Goal: Information Seeking & Learning: Check status

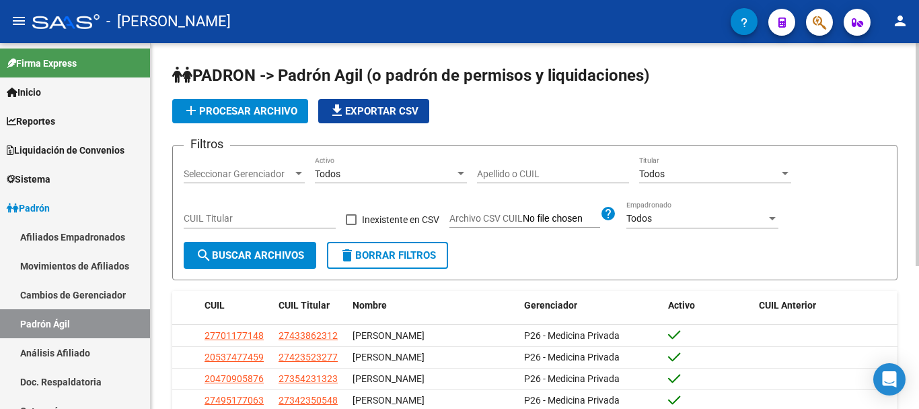
click at [219, 212] on div "CUIL Titular" at bounding box center [260, 214] width 152 height 27
click at [219, 218] on input "CUIL Titular" at bounding box center [260, 218] width 152 height 11
paste input "20-28686609-4"
type input "20-28686609-4"
click at [239, 250] on span "search Buscar Archivos" at bounding box center [250, 255] width 108 height 12
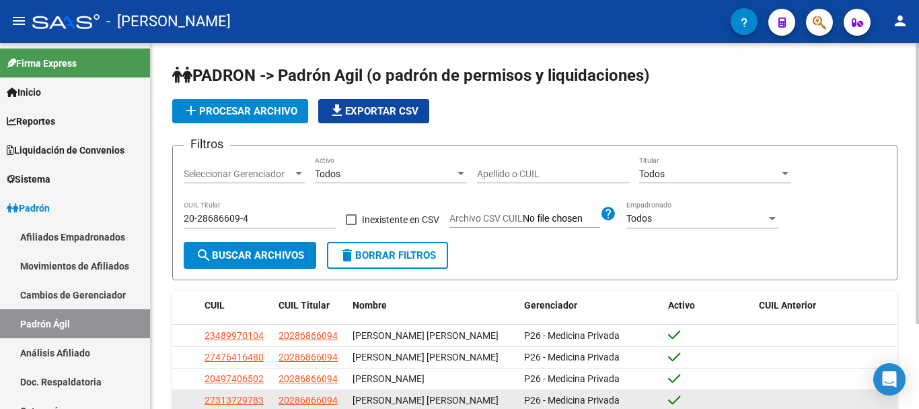
scroll to position [110, 0]
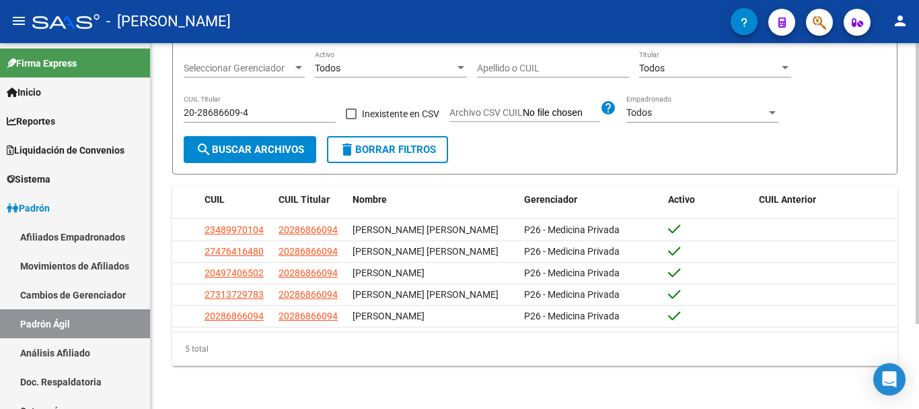
click at [379, 147] on span "delete Borrar Filtros" at bounding box center [387, 149] width 97 height 12
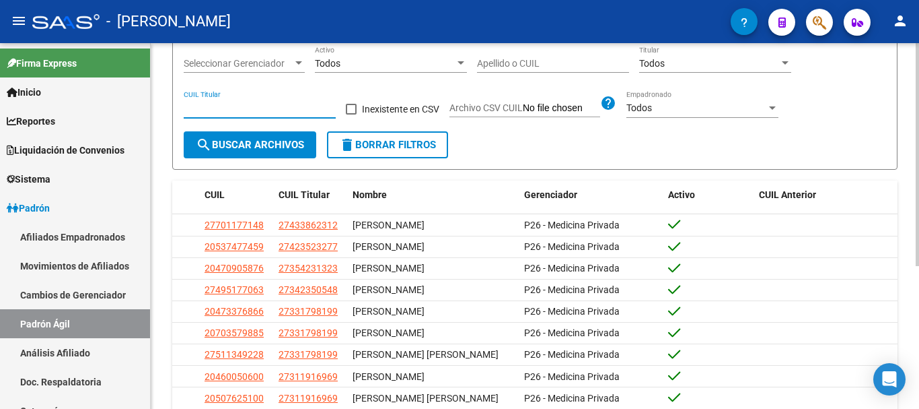
click at [232, 112] on input "CUIL Titular" at bounding box center [260, 107] width 152 height 11
paste input "20-31620463-6"
type input "20-31620463-6"
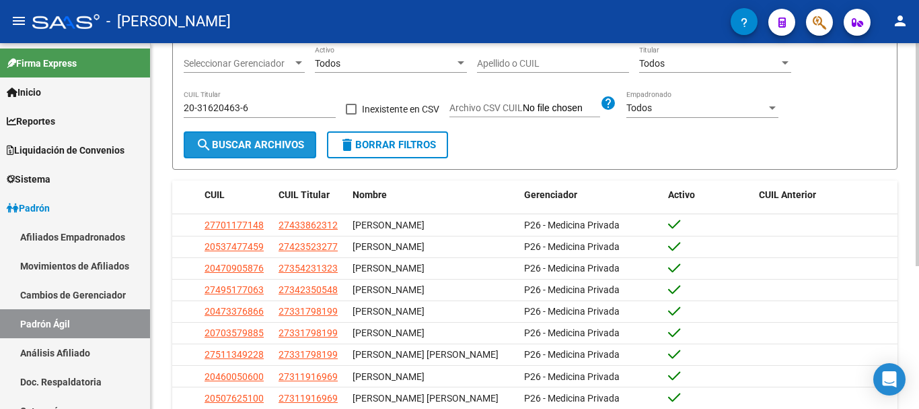
click at [254, 139] on button "search Buscar Archivos" at bounding box center [250, 144] width 133 height 27
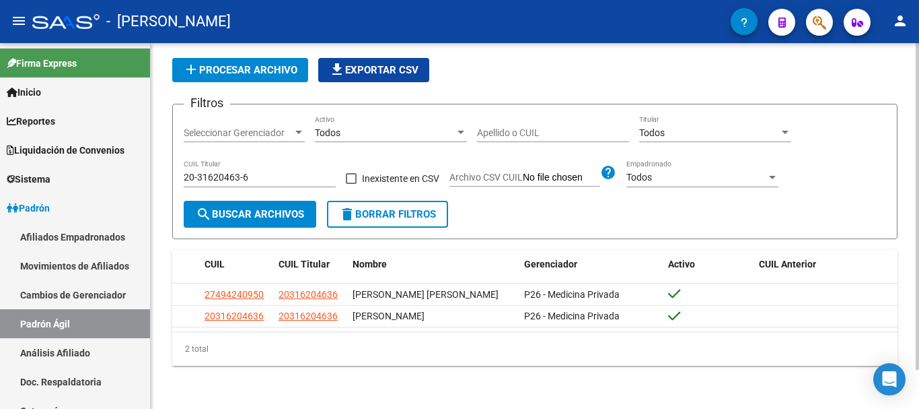
scroll to position [44, 0]
click at [428, 204] on button "delete Borrar Filtros" at bounding box center [387, 214] width 121 height 27
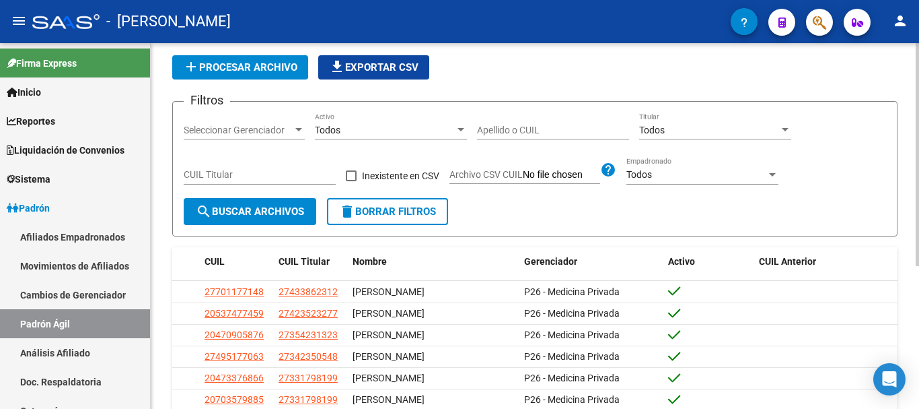
click at [280, 174] on input "CUIL Titular" at bounding box center [260, 174] width 152 height 11
paste input "20-27219203-1"
type input "20-27219203-1"
click at [275, 210] on span "search Buscar Archivos" at bounding box center [250, 211] width 108 height 12
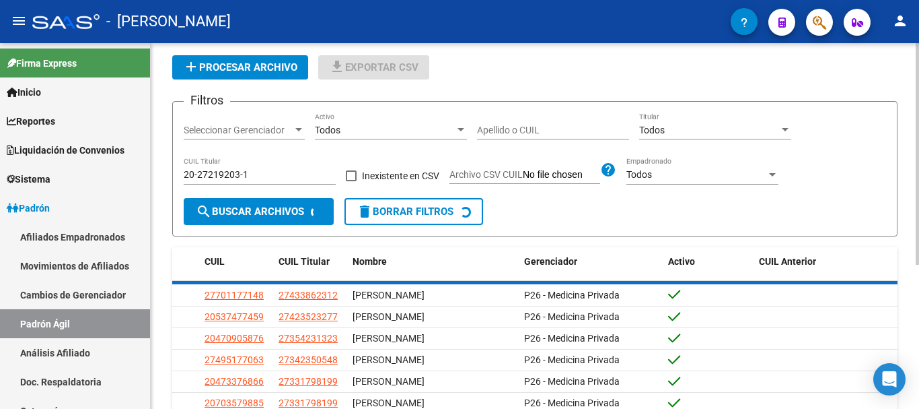
scroll to position [22, 0]
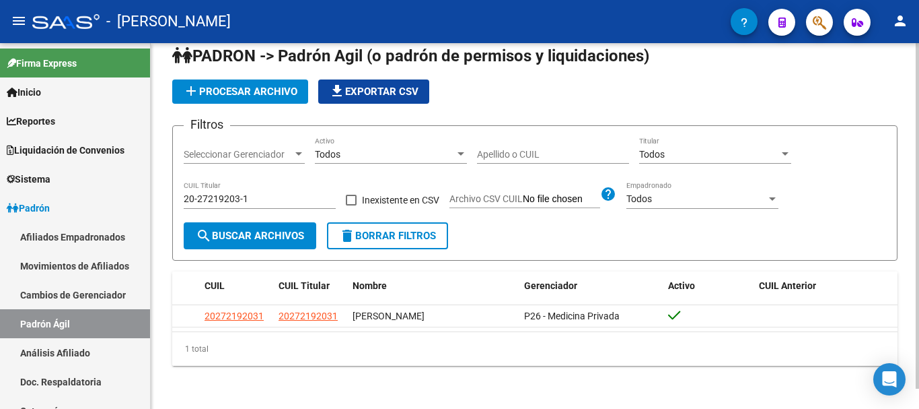
click at [355, 230] on mat-icon "delete" at bounding box center [347, 235] width 16 height 16
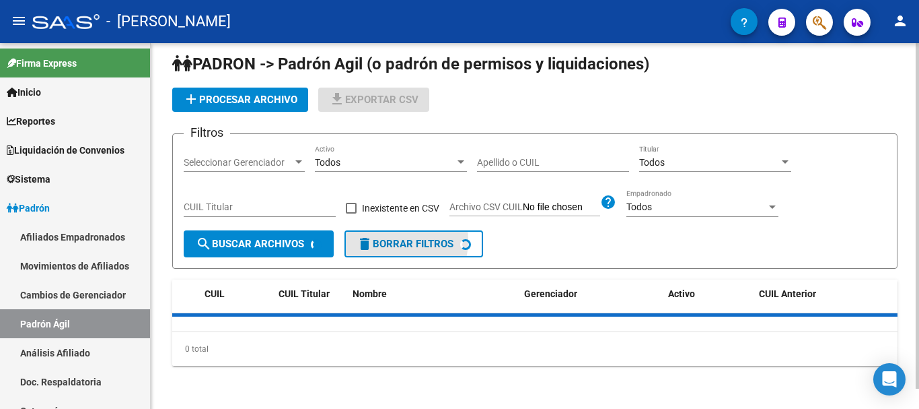
scroll to position [12, 0]
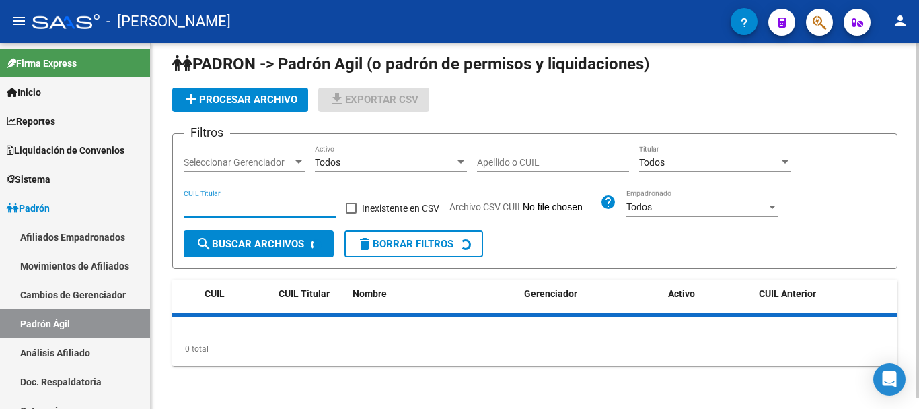
click at [269, 207] on input "CUIL Titular" at bounding box center [260, 206] width 152 height 11
paste input "27-36162051-3"
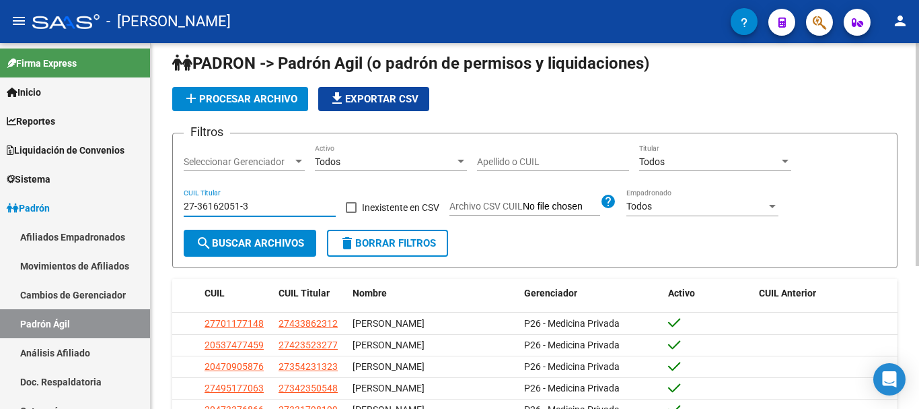
type input "27-36162051-3"
click at [246, 249] on button "search Buscar Archivos" at bounding box center [250, 243] width 133 height 27
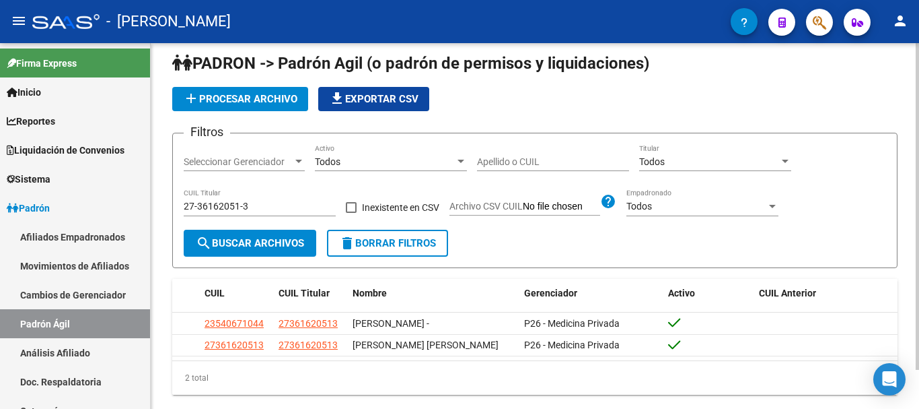
click at [355, 242] on mat-icon "delete" at bounding box center [347, 243] width 16 height 16
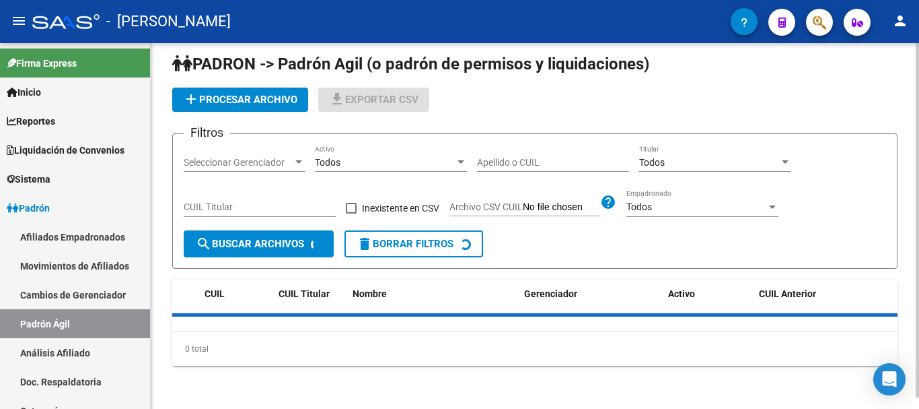
click at [263, 201] on input "CUIL Titular" at bounding box center [260, 206] width 152 height 11
paste input "27-28622820-3"
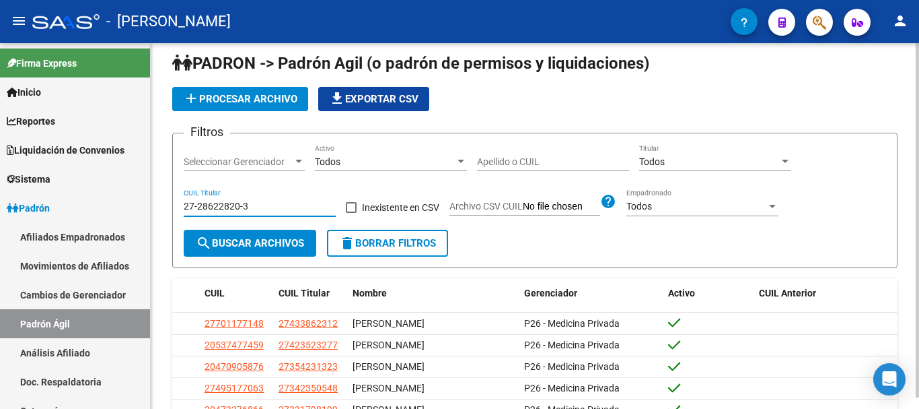
type input "27-28622820-3"
click at [258, 239] on span "search Buscar Archivos" at bounding box center [250, 243] width 108 height 12
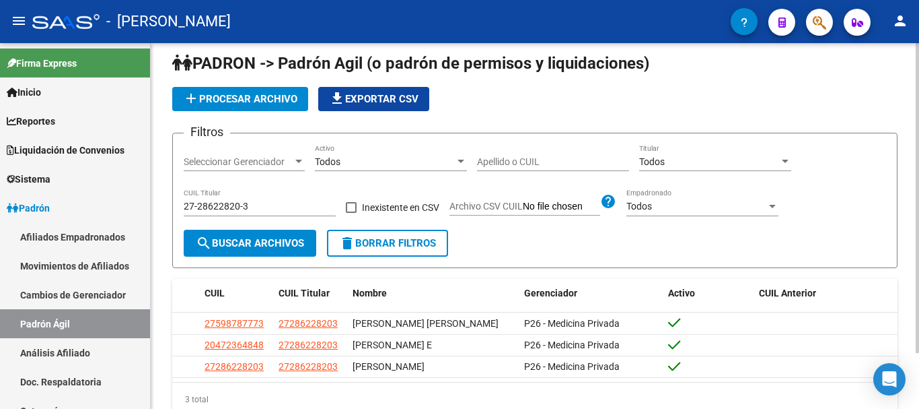
drag, startPoint x: 396, startPoint y: 241, endPoint x: 412, endPoint y: 232, distance: 18.4
click at [396, 240] on span "delete Borrar Filtros" at bounding box center [387, 243] width 97 height 12
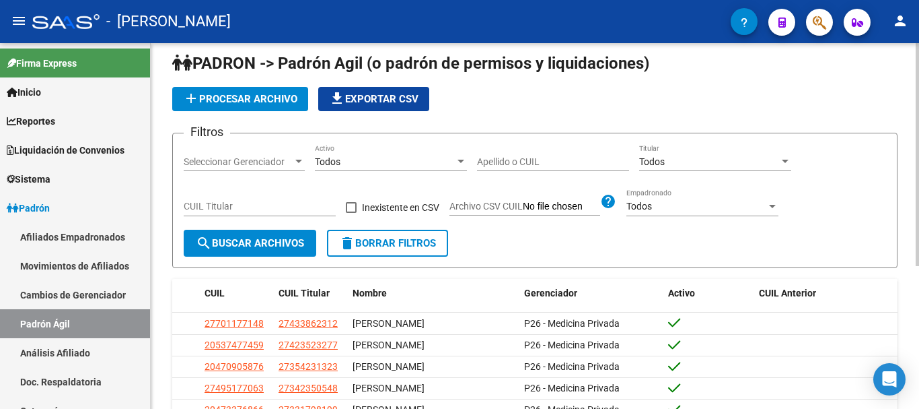
click at [206, 204] on input "CUIL Titular" at bounding box center [260, 206] width 152 height 11
paste input "20-32825642-9"
type input "20-32825642-9"
click at [246, 234] on button "search Buscar Archivos" at bounding box center [250, 243] width 133 height 27
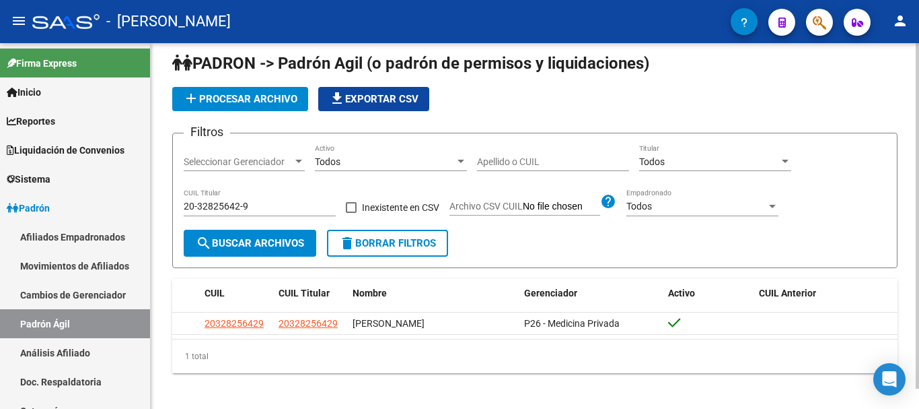
drag, startPoint x: 400, startPoint y: 247, endPoint x: 423, endPoint y: 254, distance: 24.1
click at [400, 246] on span "delete Borrar Filtros" at bounding box center [387, 243] width 97 height 12
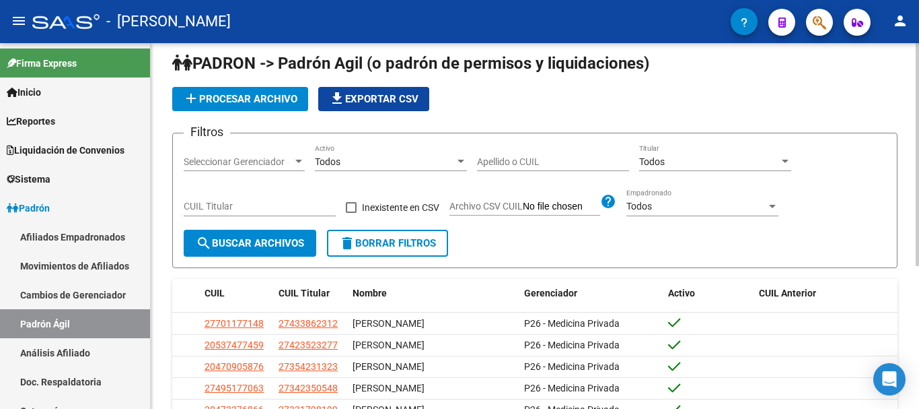
click at [291, 209] on input "CUIL Titular" at bounding box center [260, 206] width 152 height 11
paste input "20-33714685-7"
type input "20-33714685-7"
click at [262, 248] on span "search Buscar Archivos" at bounding box center [250, 243] width 108 height 12
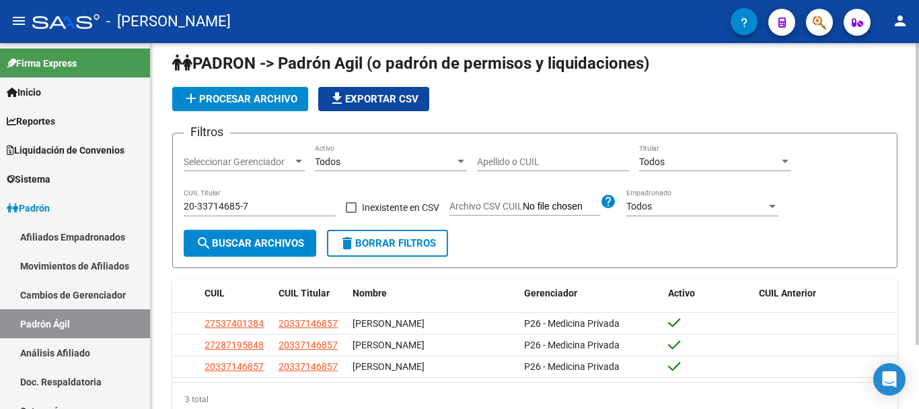
click at [382, 241] on span "delete Borrar Filtros" at bounding box center [387, 243] width 97 height 12
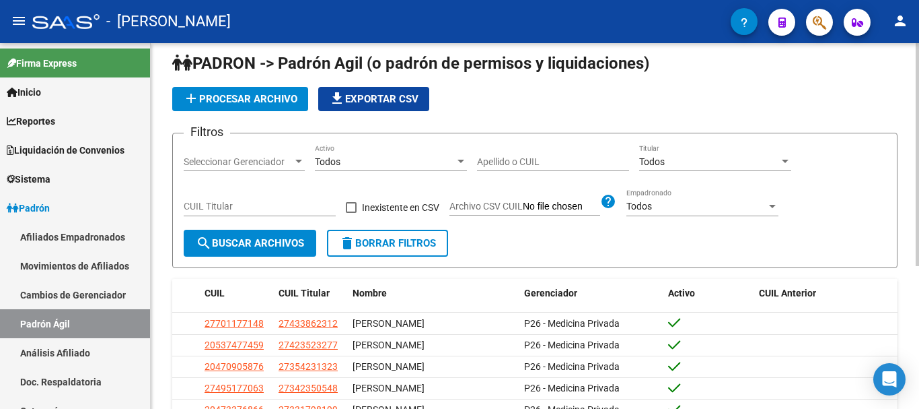
click at [230, 207] on input "CUIL Titular" at bounding box center [260, 206] width 152 height 11
paste input "20-33714685-7"
type input "20-33714685-7"
click at [258, 248] on span "search Buscar Archivos" at bounding box center [250, 243] width 108 height 12
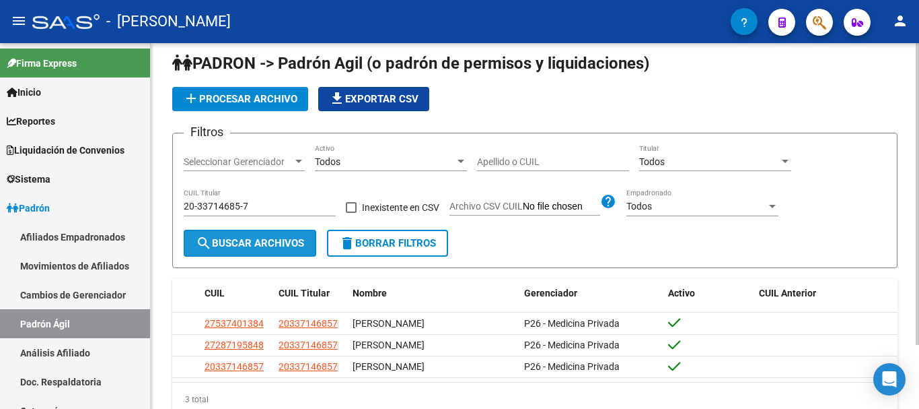
click at [298, 244] on span "search Buscar Archivos" at bounding box center [250, 243] width 108 height 12
click at [414, 238] on span "delete Borrar Filtros" at bounding box center [387, 243] width 97 height 12
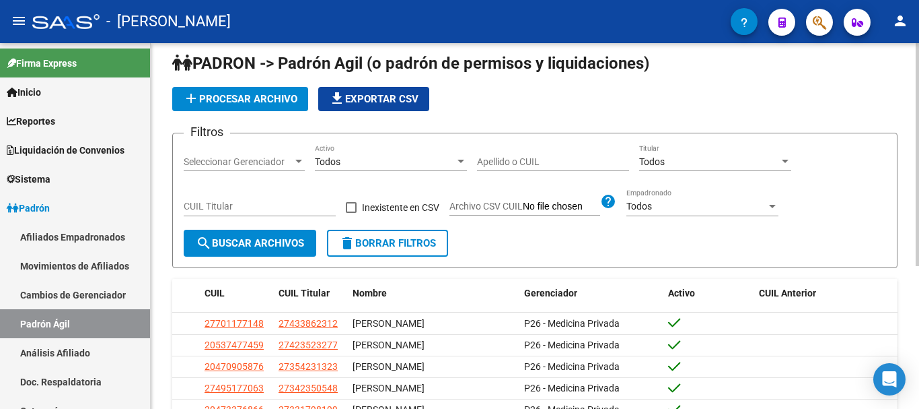
click at [289, 207] on input "CUIL Titular" at bounding box center [260, 206] width 152 height 11
paste input "20-27242012-3"
type input "20-27242012-3"
click at [271, 241] on span "search Buscar Archivos" at bounding box center [250, 243] width 108 height 12
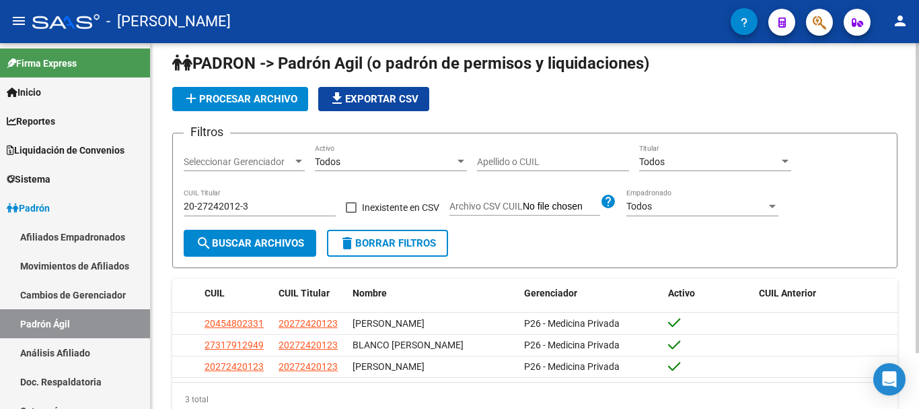
click at [371, 250] on button "delete Borrar Filtros" at bounding box center [387, 243] width 121 height 27
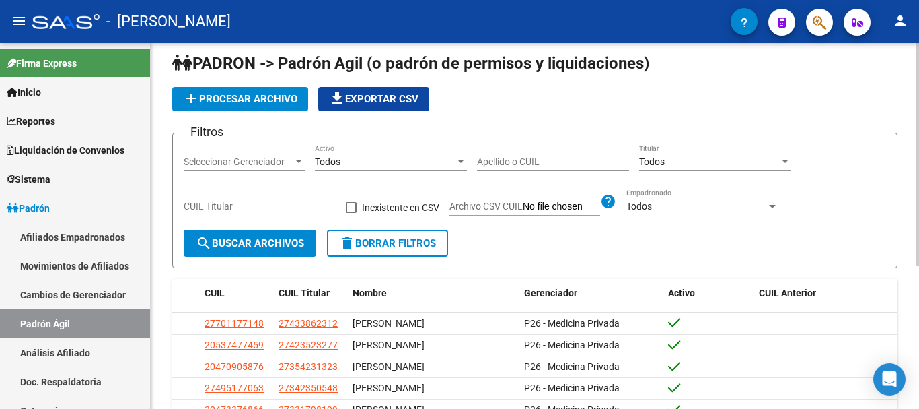
click at [284, 209] on input "CUIL Titular" at bounding box center [260, 206] width 152 height 11
paste input "20-31773595-3"
type input "20-31773595-3"
click at [246, 242] on span "search Buscar Archivos" at bounding box center [250, 243] width 108 height 12
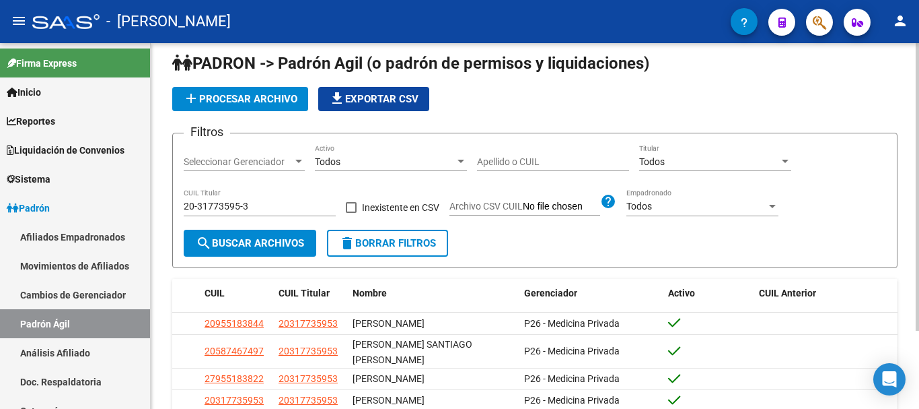
click at [348, 242] on mat-icon "delete" at bounding box center [347, 243] width 16 height 16
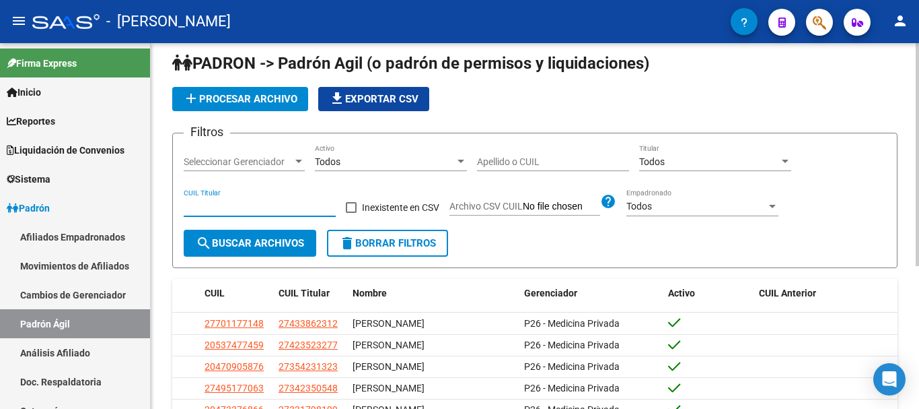
click at [290, 206] on input "CUIL Titular" at bounding box center [260, 206] width 152 height 11
paste input "23-34711242-9"
type input "23-34711242-9"
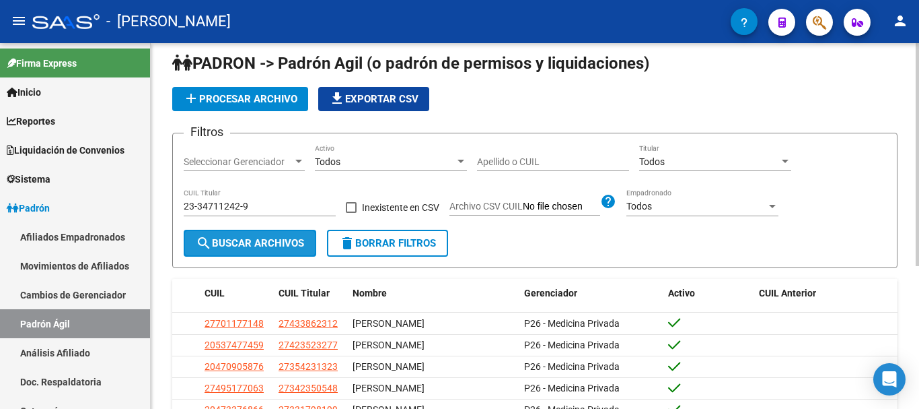
click at [253, 246] on span "search Buscar Archivos" at bounding box center [250, 243] width 108 height 12
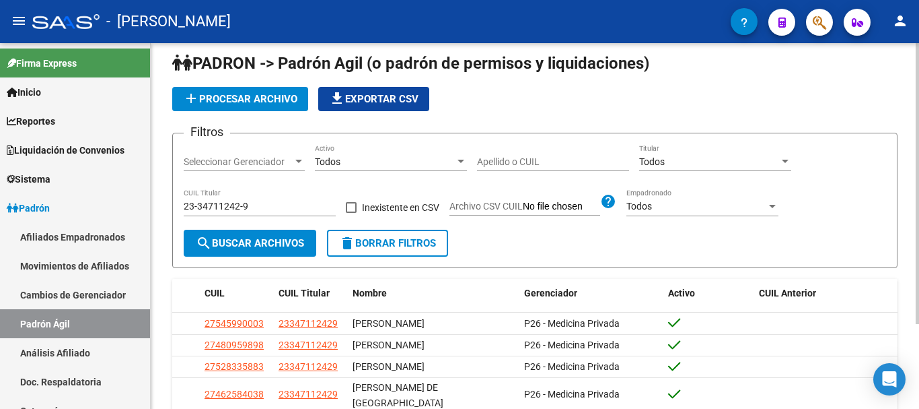
click at [428, 244] on span "delete Borrar Filtros" at bounding box center [387, 243] width 97 height 12
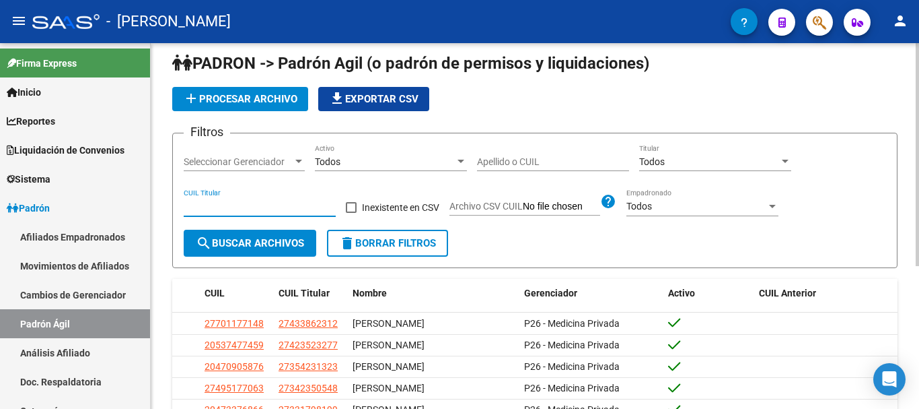
click at [258, 208] on input "CUIL Titular" at bounding box center [260, 206] width 152 height 11
paste input "23-34711242-9"
type input "23-34711242-9"
click at [374, 245] on span "delete Borrar Filtros" at bounding box center [387, 243] width 97 height 12
click at [279, 203] on input "CUIL Titular" at bounding box center [260, 206] width 152 height 11
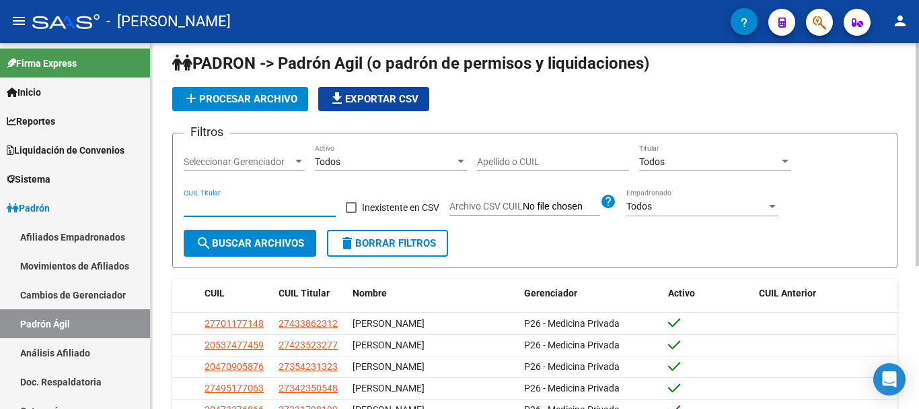
paste input "23-34711242-9"
type input "23-34711242-9"
click at [252, 227] on div "23-34711242-9 CUIL Titular" at bounding box center [260, 208] width 152 height 38
click at [252, 236] on button "search Buscar Archivos" at bounding box center [250, 243] width 133 height 27
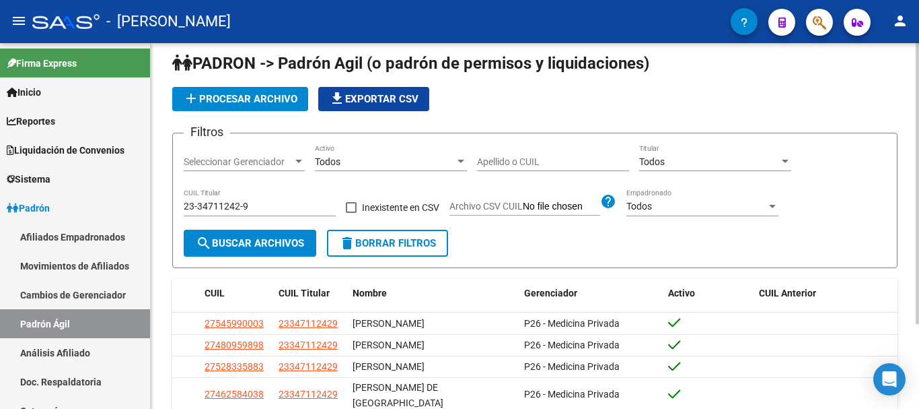
drag, startPoint x: 358, startPoint y: 238, endPoint x: 342, endPoint y: 244, distance: 17.3
click at [359, 238] on span "delete Borrar Filtros" at bounding box center [387, 243] width 97 height 12
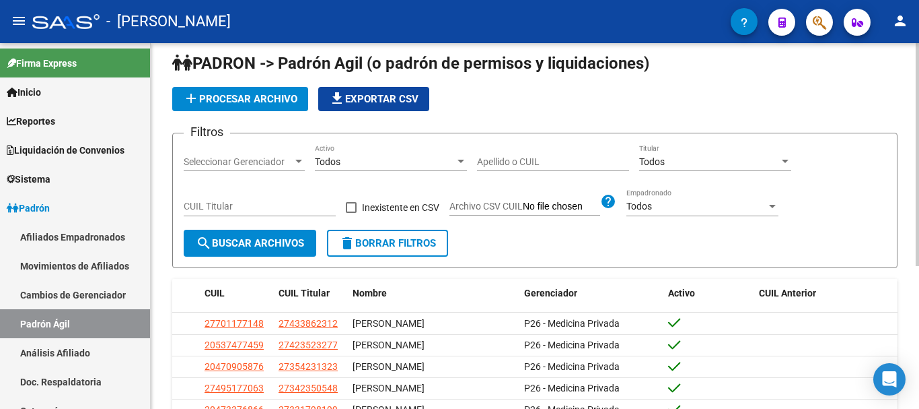
click at [248, 207] on input "CUIL Titular" at bounding box center [260, 206] width 152 height 11
paste input "20-42022446-0"
type input "20-42022446-0"
click at [248, 246] on span "search Buscar Archivos" at bounding box center [250, 243] width 108 height 12
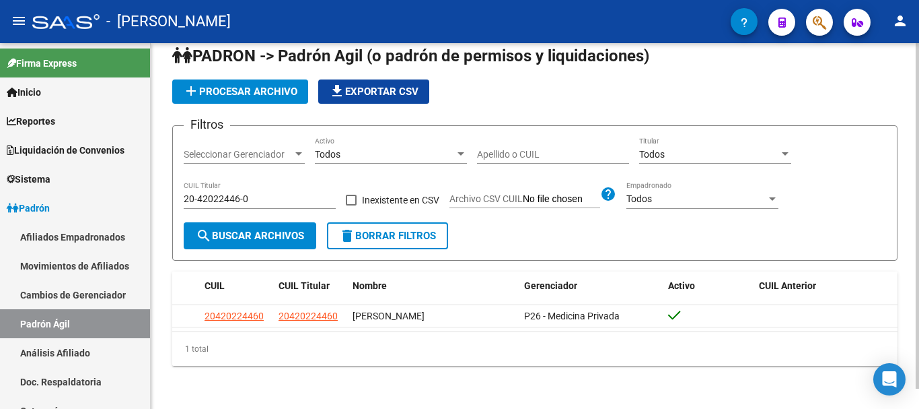
scroll to position [0, 0]
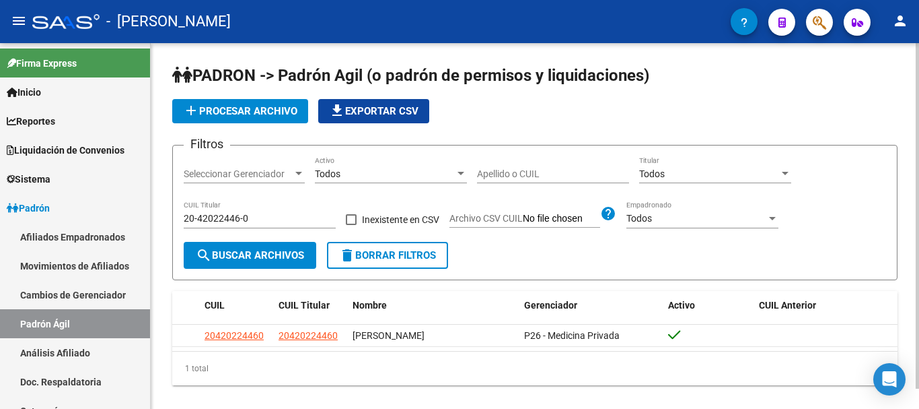
click at [363, 253] on span "delete Borrar Filtros" at bounding box center [387, 255] width 97 height 12
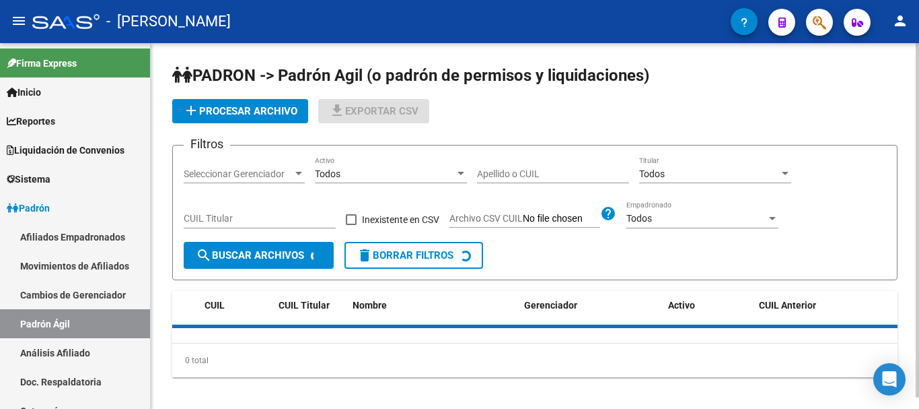
click at [260, 217] on input "CUIL Titular" at bounding box center [260, 218] width 152 height 11
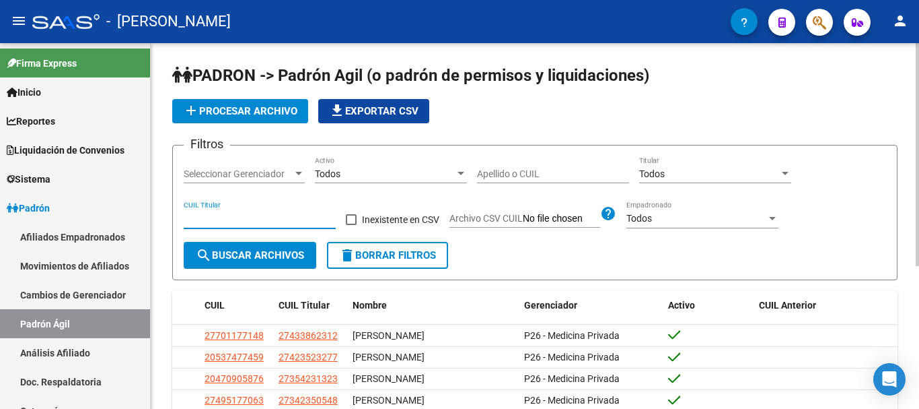
paste input "20-36560647-2"
type input "20-36560647-2"
click at [254, 253] on span "search Buscar Archivos" at bounding box center [250, 255] width 108 height 12
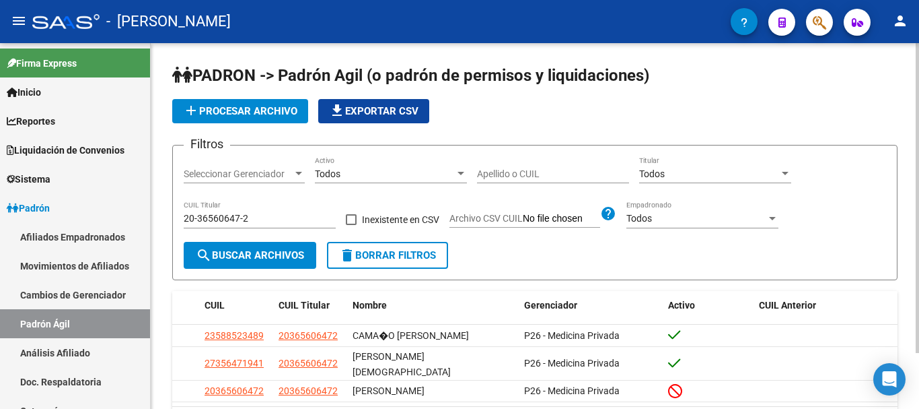
click at [369, 255] on span "delete Borrar Filtros" at bounding box center [387, 255] width 97 height 12
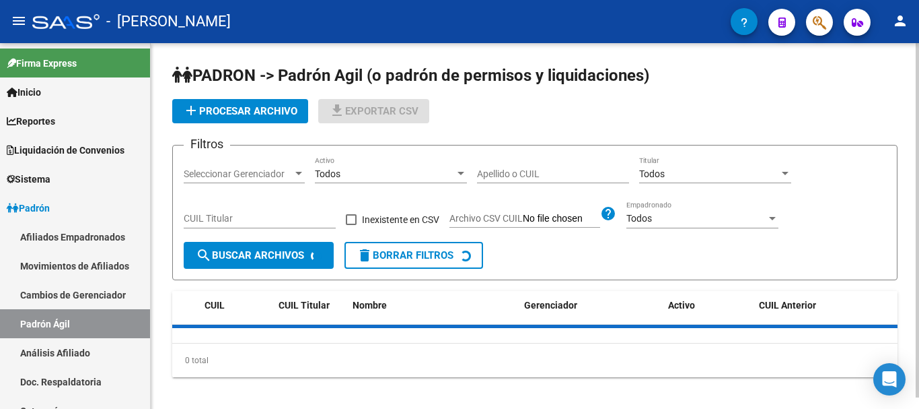
click at [277, 223] on input "CUIL Titular" at bounding box center [260, 218] width 152 height 11
paste input "20-33864100-2"
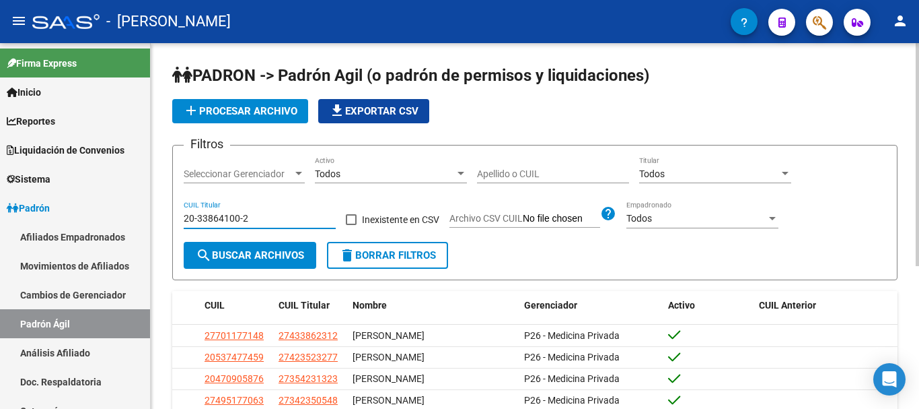
type input "20-33864100-2"
click at [250, 260] on span "search Buscar Archivos" at bounding box center [250, 255] width 108 height 12
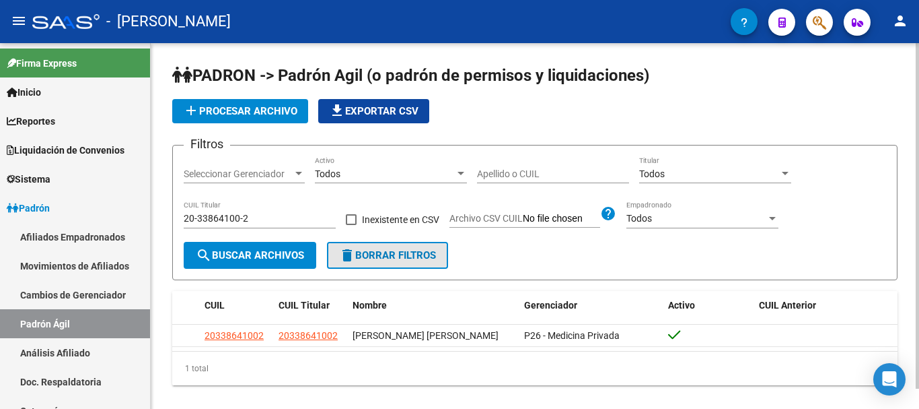
drag, startPoint x: 364, startPoint y: 267, endPoint x: 289, endPoint y: 238, distance: 80.7
click at [364, 266] on button "delete Borrar Filtros" at bounding box center [387, 255] width 121 height 27
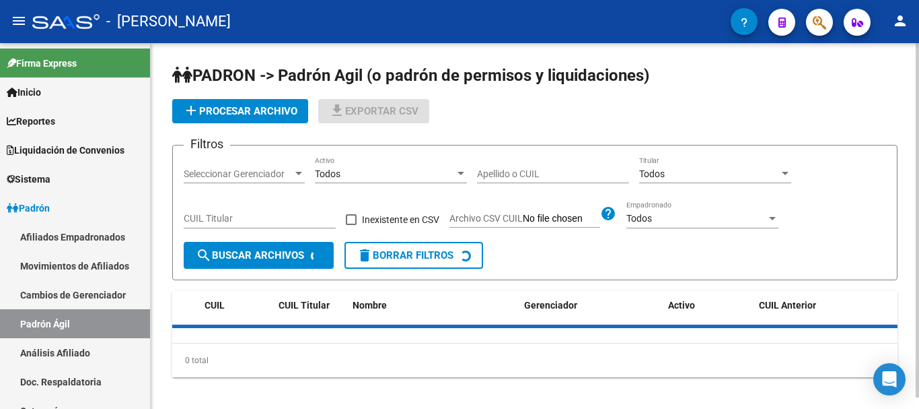
click at [277, 215] on input "CUIL Titular" at bounding box center [260, 218] width 152 height 11
paste input "23-38782998-9"
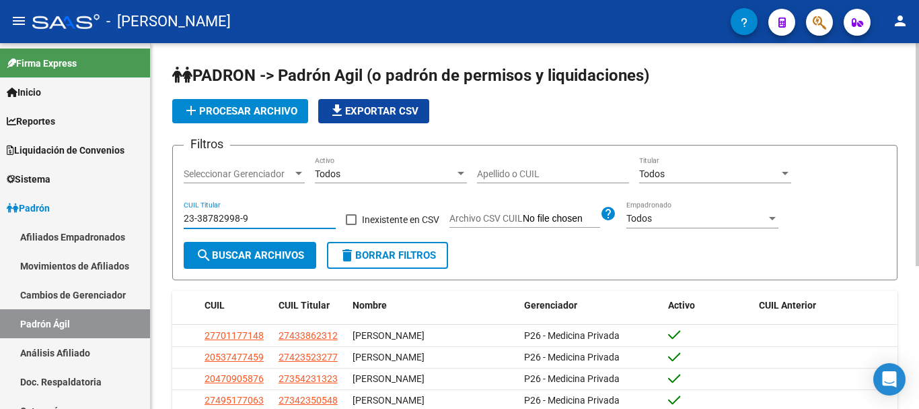
type input "23-38782998-9"
click at [252, 254] on span "search Buscar Archivos" at bounding box center [250, 255] width 108 height 12
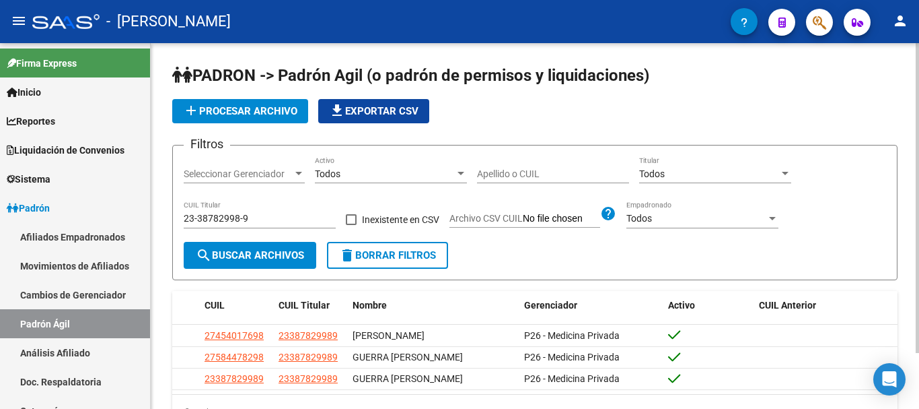
click at [371, 266] on button "delete Borrar Filtros" at bounding box center [387, 255] width 121 height 27
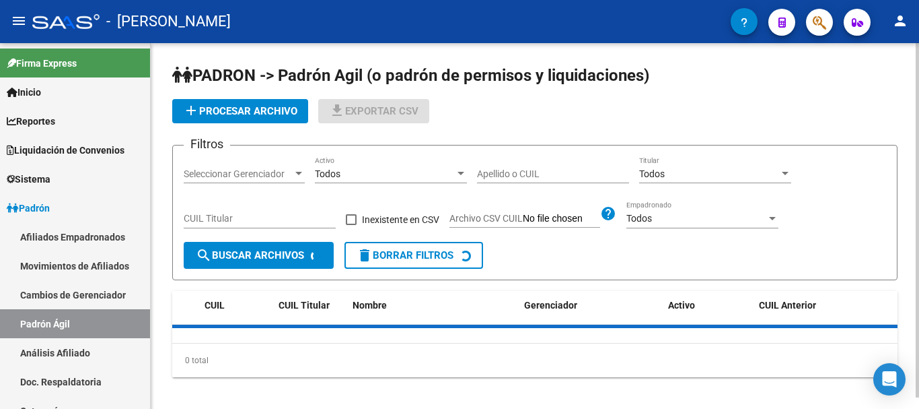
click at [296, 220] on input "CUIL Titular" at bounding box center [260, 218] width 152 height 11
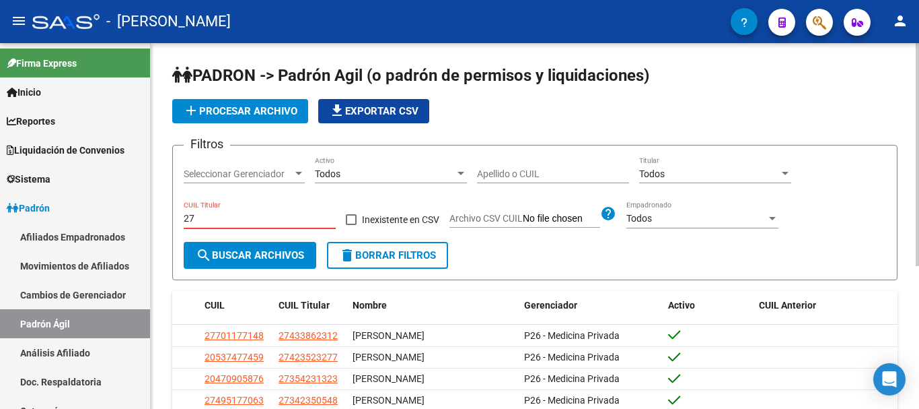
paste input "-35232692"
type input "27-35232692-0"
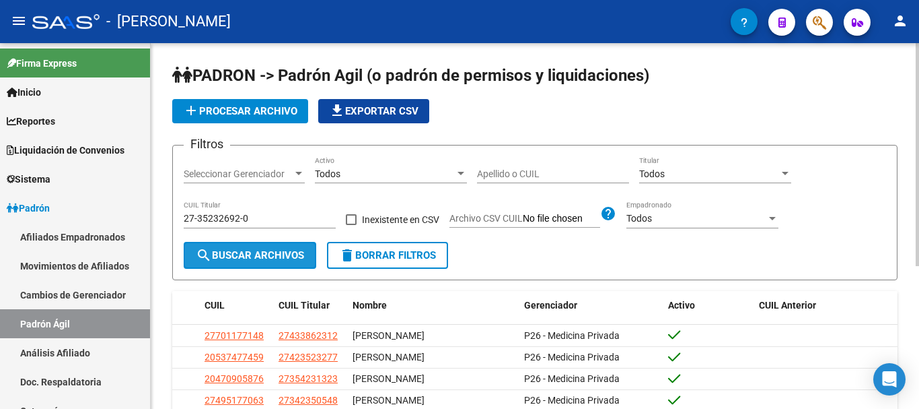
click at [280, 246] on button "search Buscar Archivos" at bounding box center [250, 255] width 133 height 27
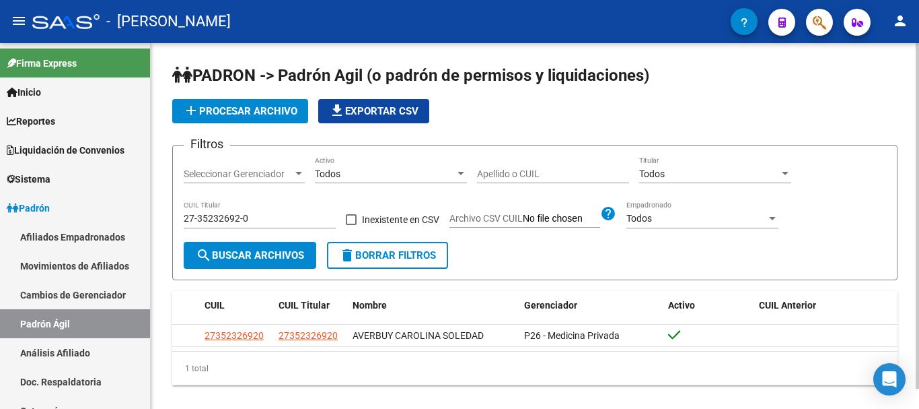
drag, startPoint x: 372, startPoint y: 259, endPoint x: 367, endPoint y: 249, distance: 11.1
click at [374, 258] on span "delete Borrar Filtros" at bounding box center [387, 255] width 97 height 12
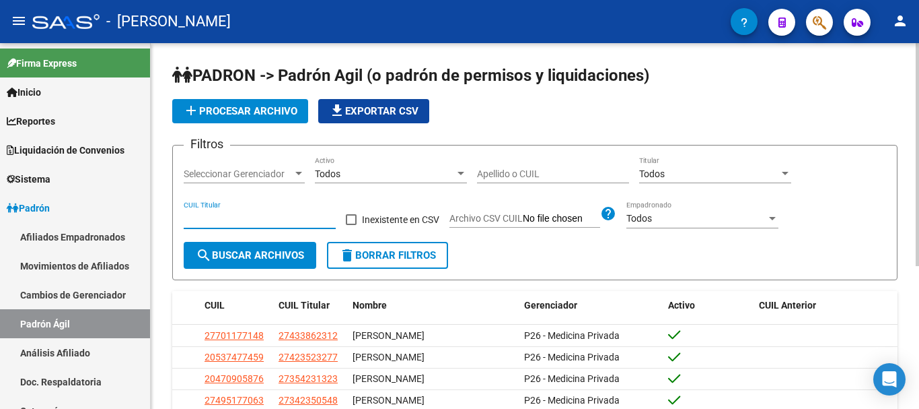
click at [272, 215] on input "CUIL Titular" at bounding box center [260, 218] width 152 height 11
paste input "20-28363948-8"
type input "20-28363948-8"
click at [281, 254] on span "search Buscar Archivos" at bounding box center [250, 255] width 108 height 12
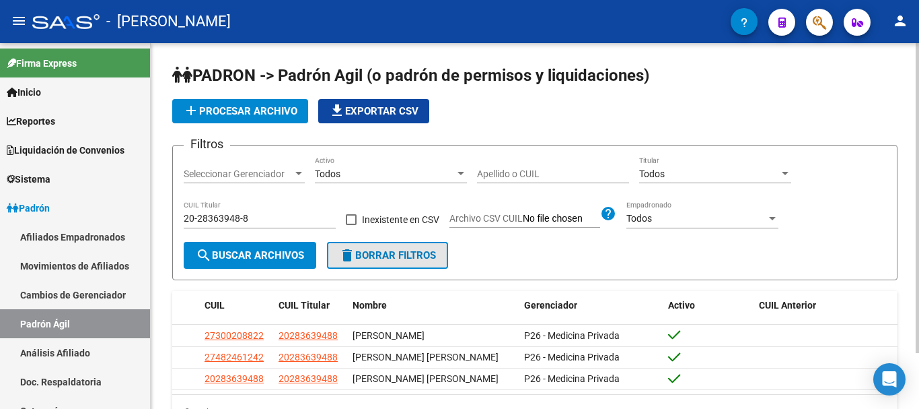
click at [415, 249] on button "delete Borrar Filtros" at bounding box center [387, 255] width 121 height 27
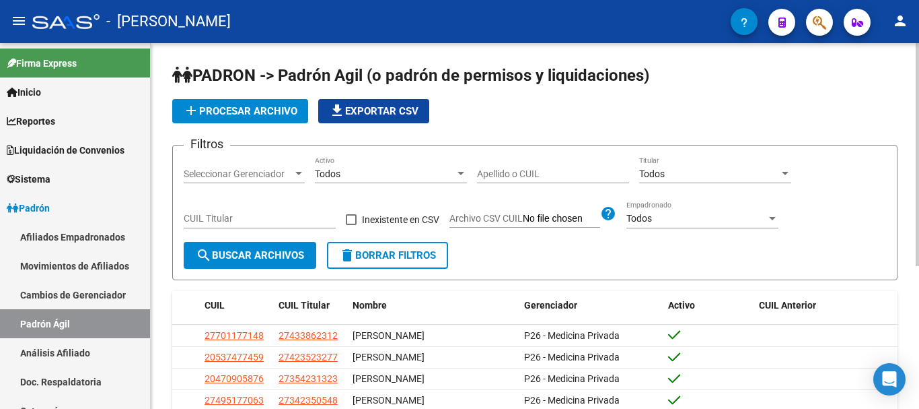
click at [281, 221] on input "CUIL Titular" at bounding box center [260, 218] width 152 height 11
paste input "27-27374614-0"
type input "27-27374614-0"
click at [256, 252] on span "search Buscar Archivos" at bounding box center [250, 255] width 108 height 12
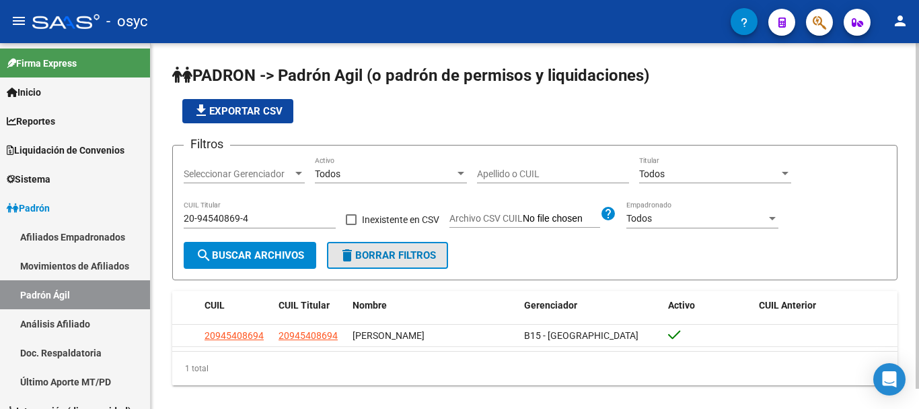
click at [333, 252] on button "delete Borrar Filtros" at bounding box center [387, 255] width 121 height 27
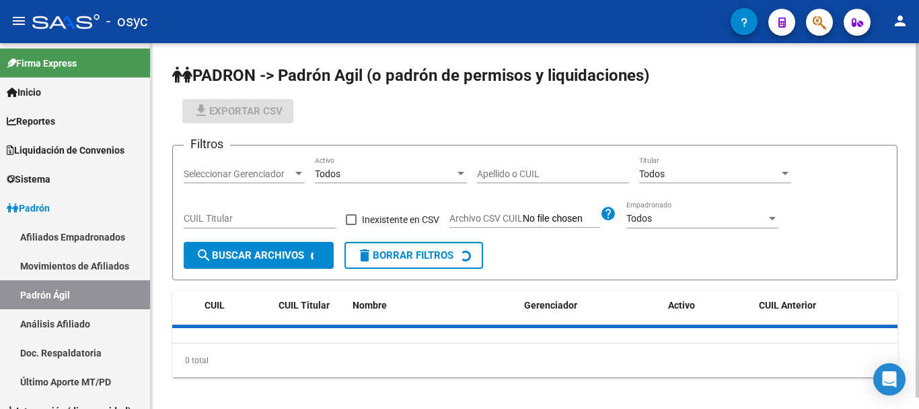
click at [239, 218] on input "CUIL Titular" at bounding box center [260, 218] width 152 height 11
paste input "20-20481467-9"
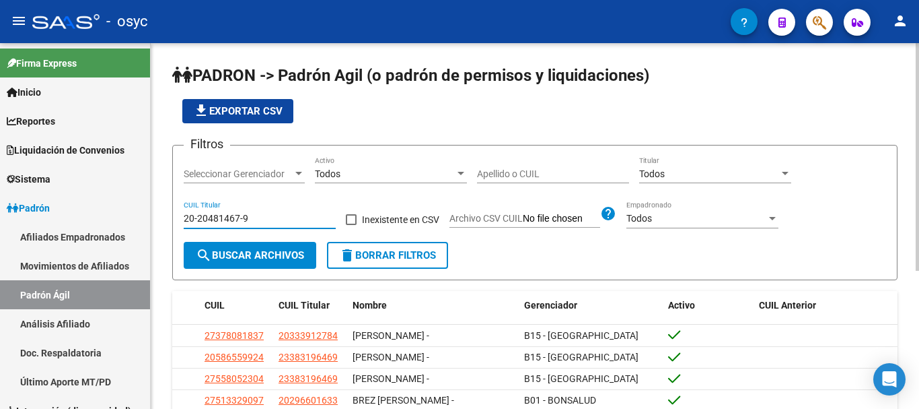
type input "20-20481467-9"
click at [239, 250] on span "search Buscar Archivos" at bounding box center [250, 255] width 108 height 12
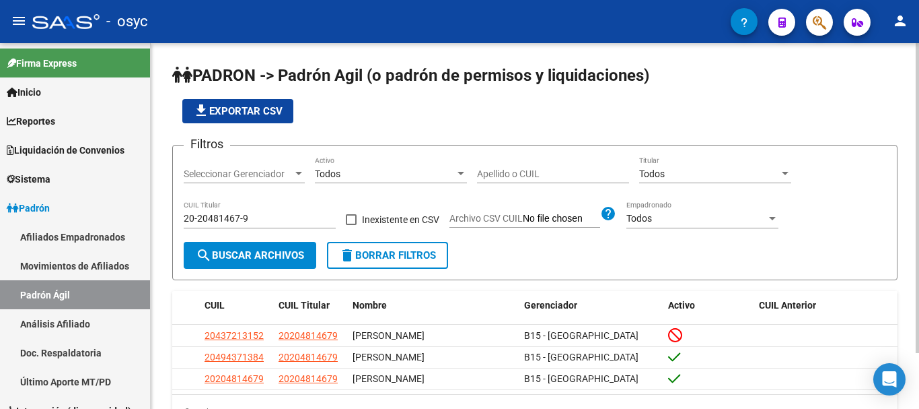
scroll to position [66, 0]
